Goal: Information Seeking & Learning: Compare options

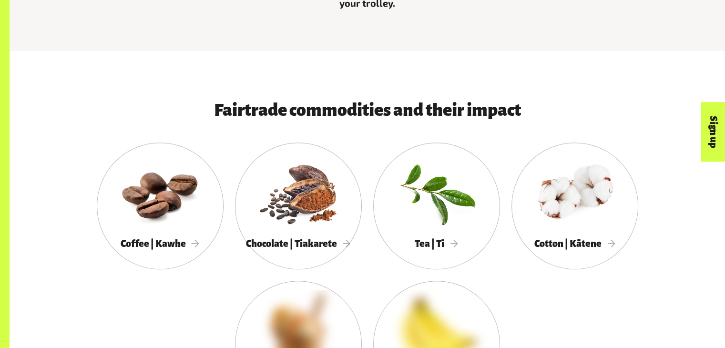
scroll to position [456, 0]
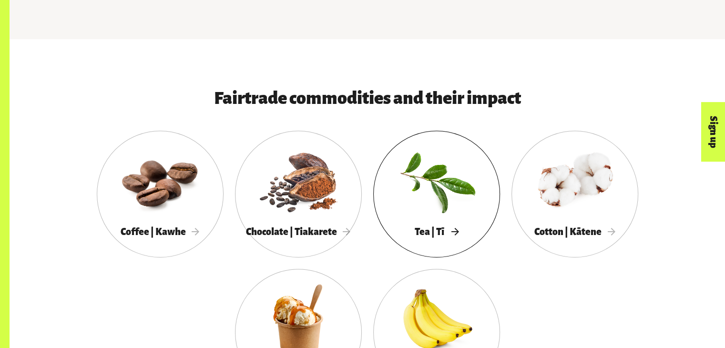
click at [438, 183] on div at bounding box center [436, 181] width 127 height 82
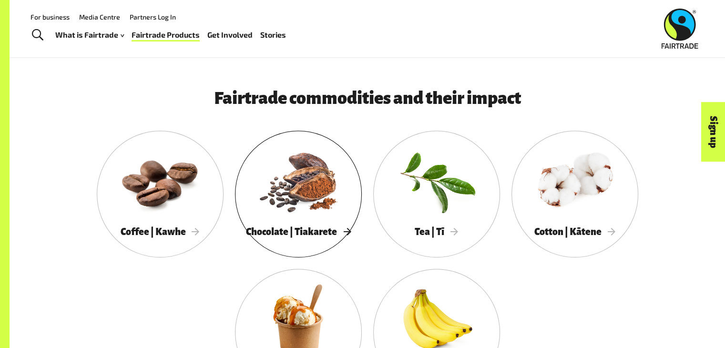
click at [302, 187] on div at bounding box center [298, 181] width 127 height 82
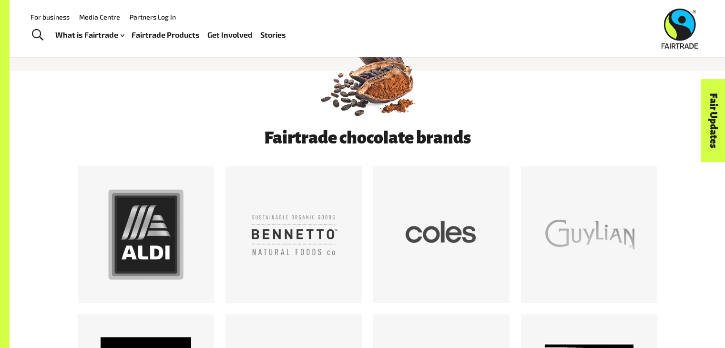
scroll to position [430, 0]
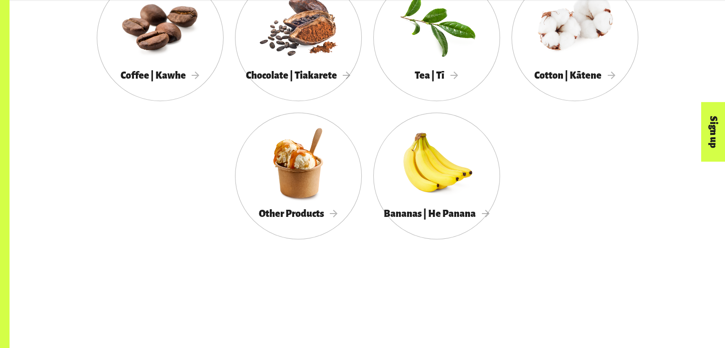
scroll to position [639, 0]
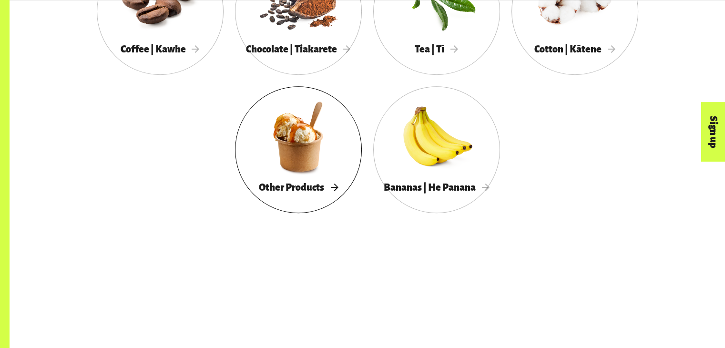
click at [291, 153] on div at bounding box center [298, 136] width 127 height 82
